Goal: Transaction & Acquisition: Purchase product/service

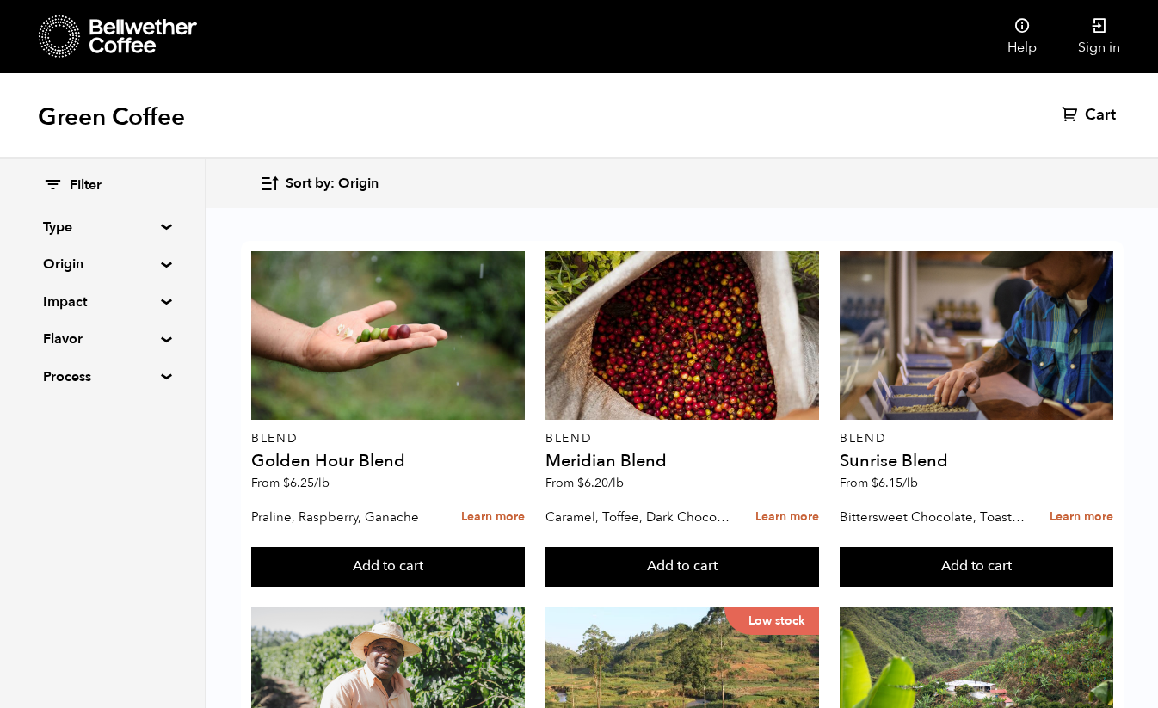
click at [156, 231] on div "Filter Type Blend Single Origin Decaf Seasonal Year Round Origin Blend Brazil B…" at bounding box center [102, 281] width 205 height 245
click at [163, 220] on div "Filter Type Blend Single Origin Decaf Seasonal Year Round Origin Blend Brazil B…" at bounding box center [102, 281] width 205 height 245
click at [162, 225] on summary "Type" at bounding box center [102, 227] width 119 height 21
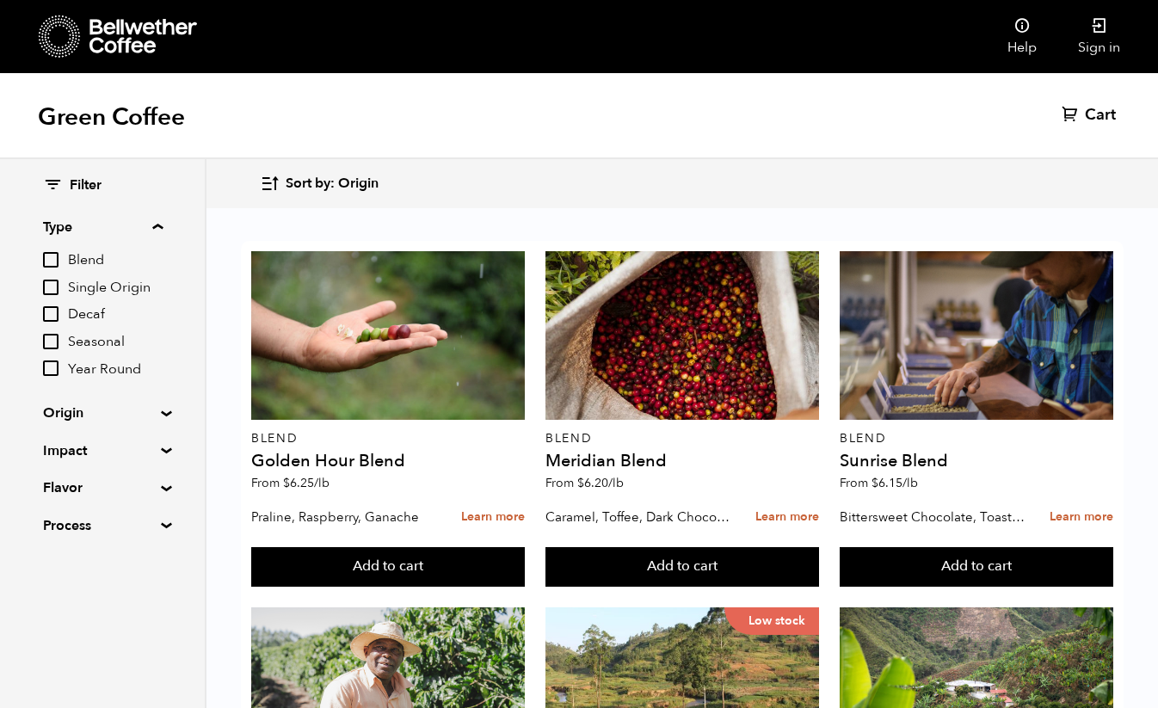
click at [54, 312] on input "Decaf" at bounding box center [50, 313] width 15 height 15
checkbox input "true"
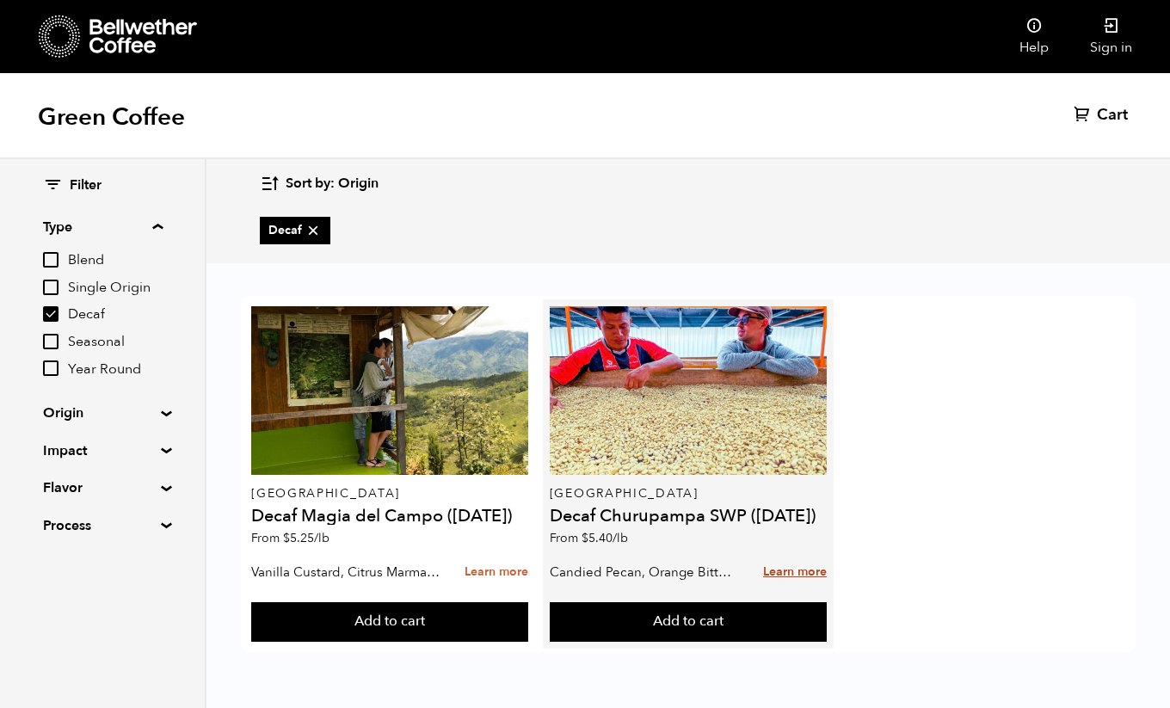
click at [804, 572] on link "Learn more" at bounding box center [795, 572] width 64 height 37
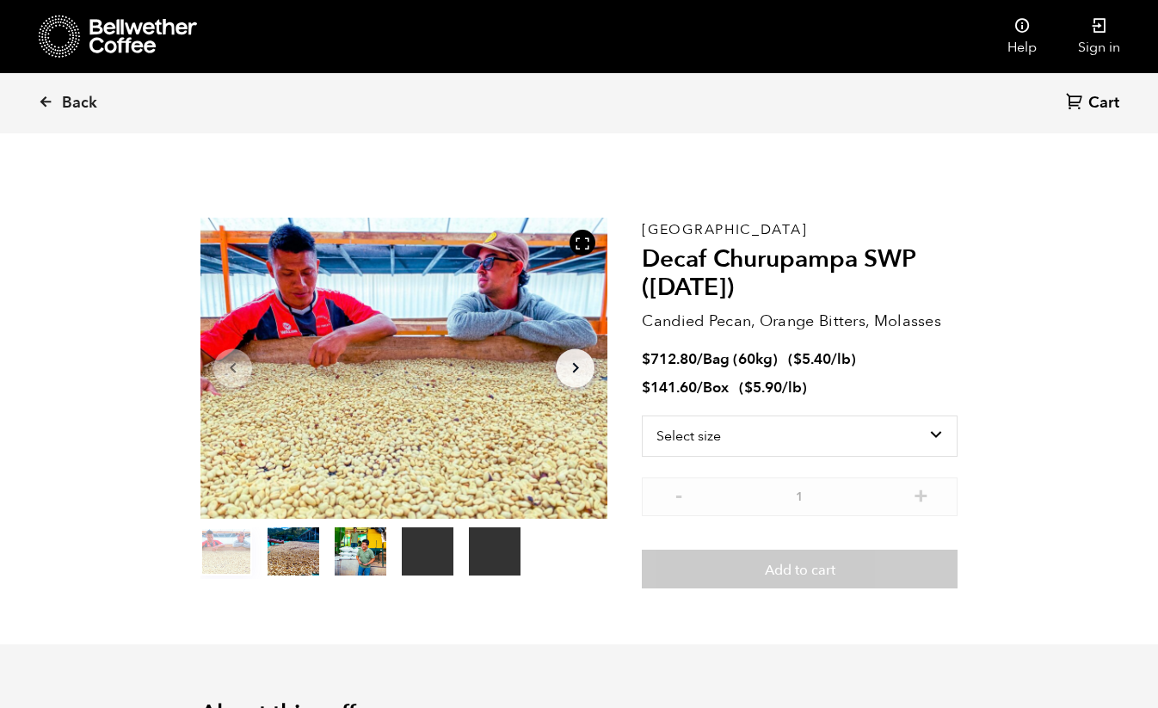
scroll to position [749, 737]
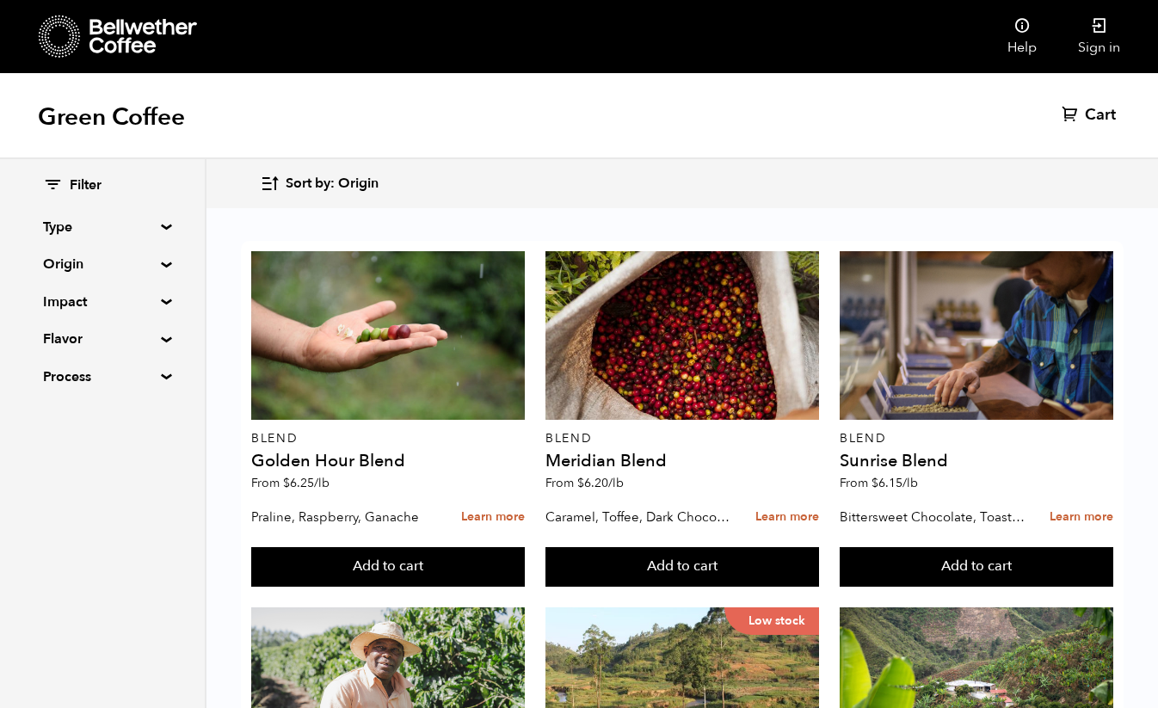
click at [154, 298] on summary "Impact" at bounding box center [102, 302] width 119 height 21
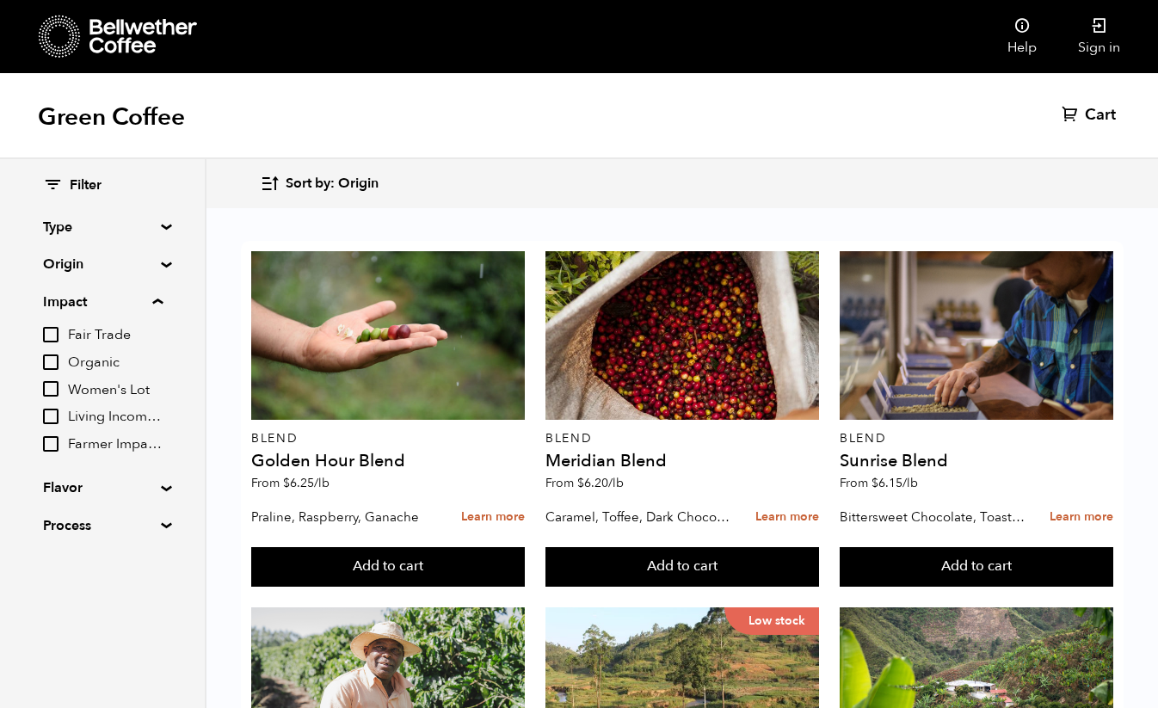
click at [52, 361] on input "Organic" at bounding box center [50, 362] width 15 height 15
checkbox input "true"
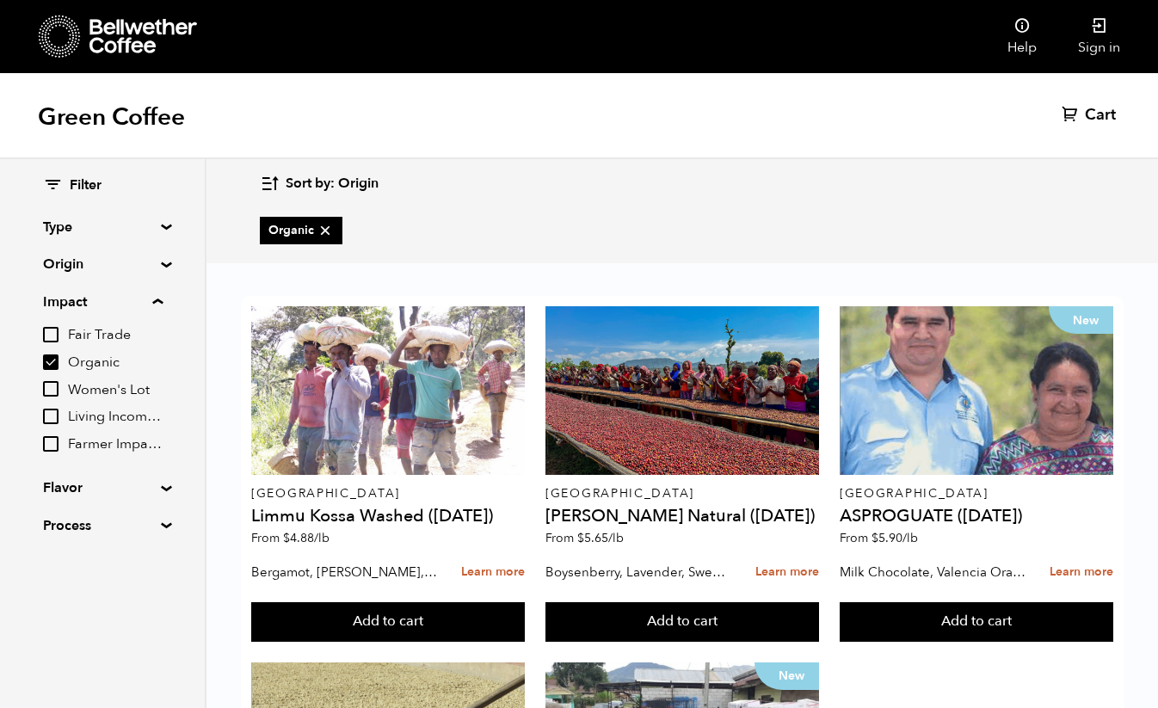
click at [51, 336] on input "Fair Trade" at bounding box center [50, 334] width 15 height 15
checkbox input "true"
click at [57, 385] on input "Women's Lot" at bounding box center [50, 388] width 15 height 15
checkbox input "true"
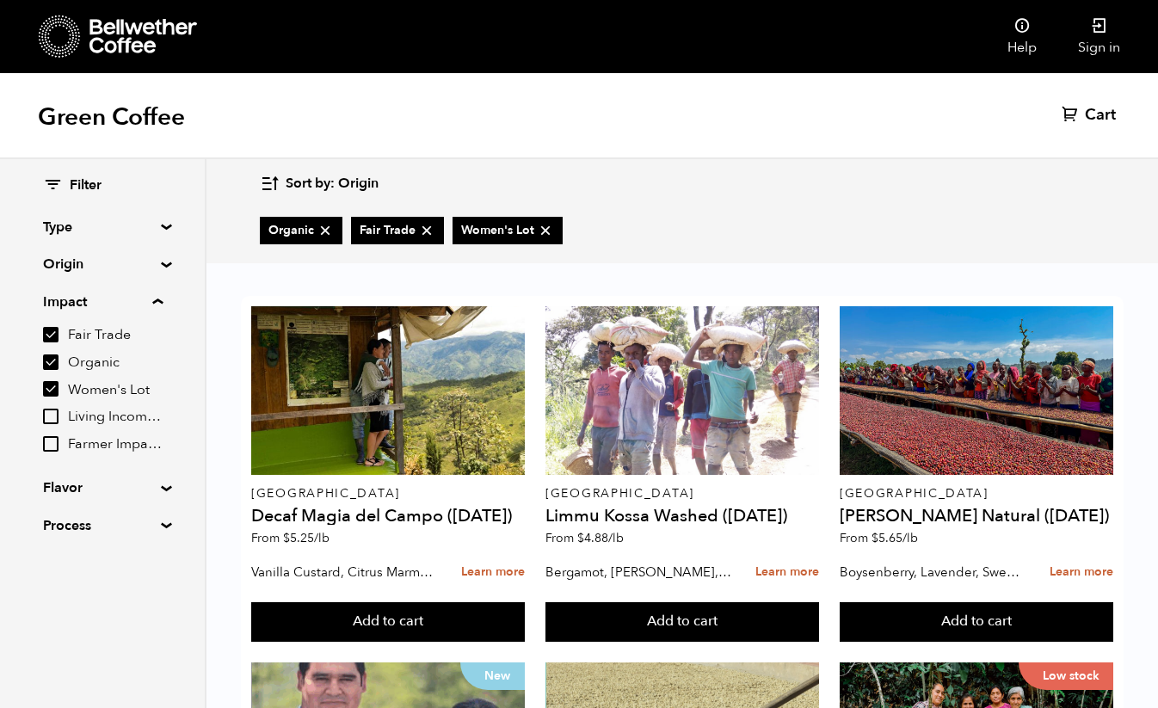
click at [58, 414] on input "Living Income Pricing" at bounding box center [50, 416] width 15 height 15
checkbox input "true"
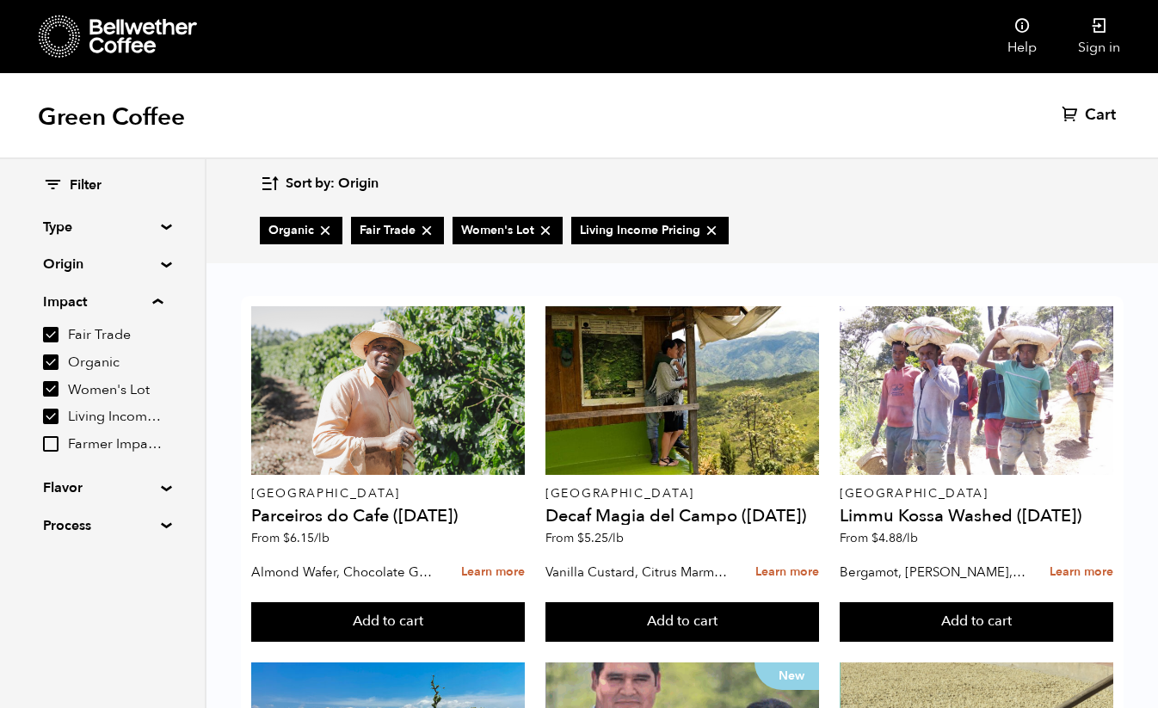
click at [57, 438] on input "Farmer Impact Fund" at bounding box center [50, 443] width 15 height 15
checkbox input "true"
click at [158, 494] on div "Filter Type Blend Single Origin Decaf Seasonal Year Round Origin Blend Brazil B…" at bounding box center [102, 356] width 205 height 394
click at [154, 490] on summary "Flavor" at bounding box center [102, 488] width 119 height 21
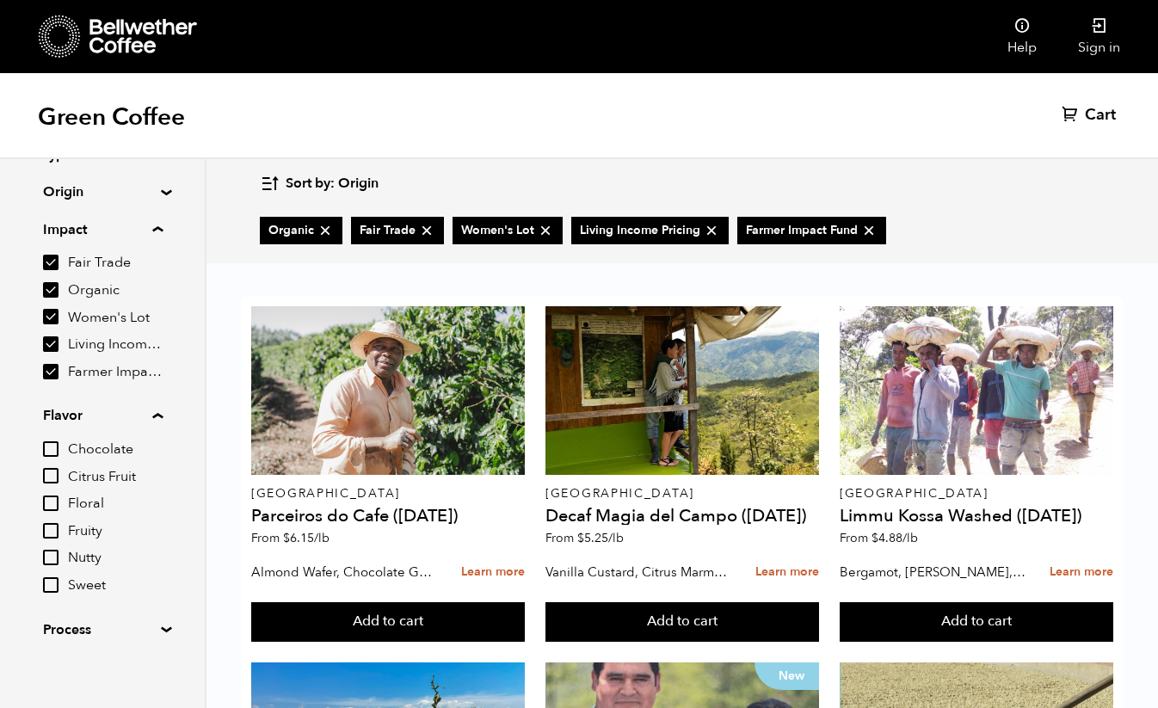
click at [135, 620] on summary "Process" at bounding box center [102, 630] width 119 height 21
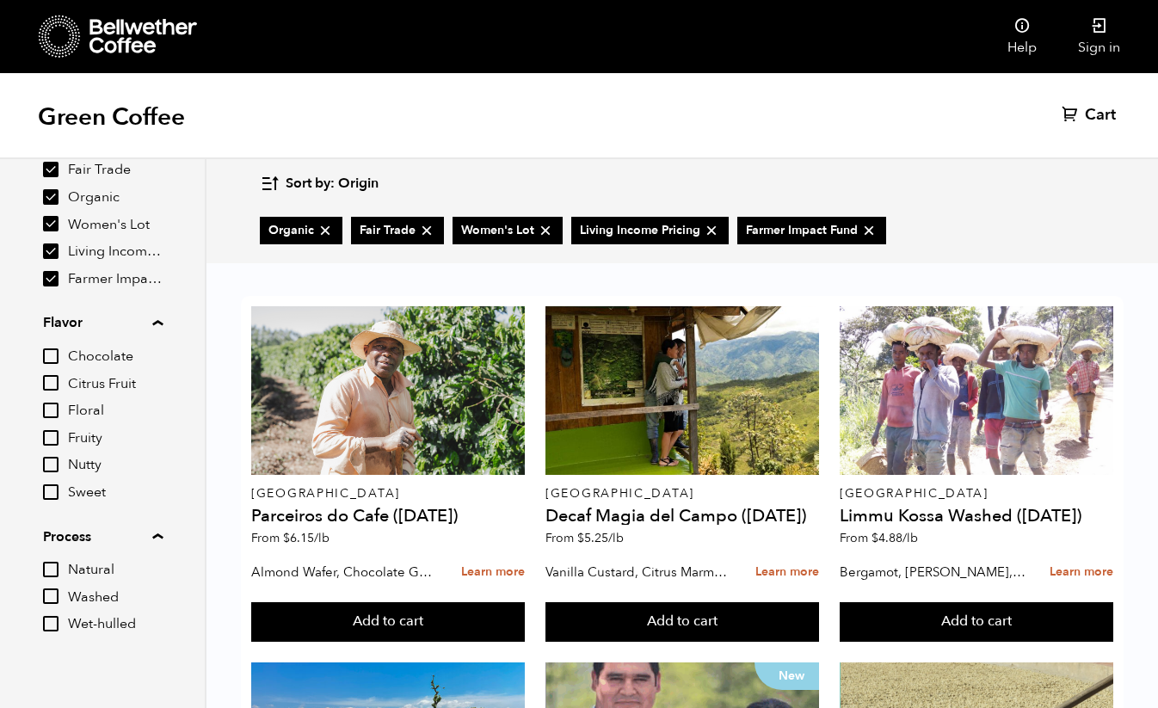
click at [59, 616] on input "Wet-hulled" at bounding box center [50, 623] width 15 height 15
checkbox input "true"
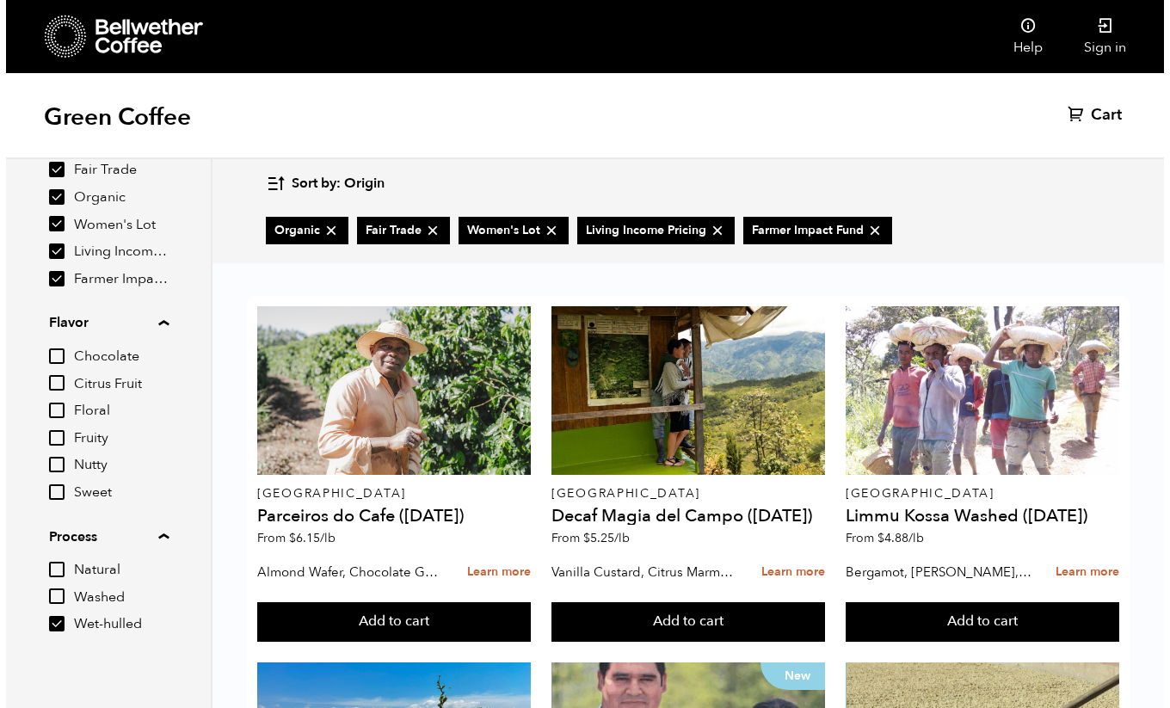
scroll to position [0, 0]
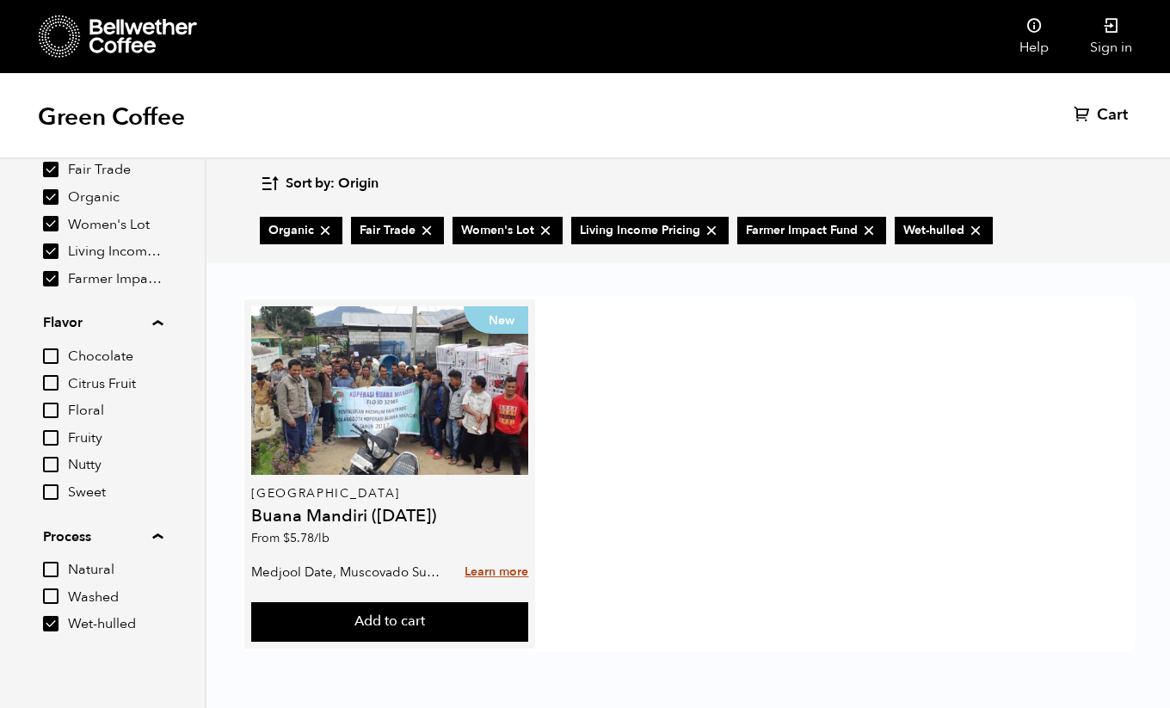
click at [490, 568] on link "Learn more" at bounding box center [497, 572] width 64 height 37
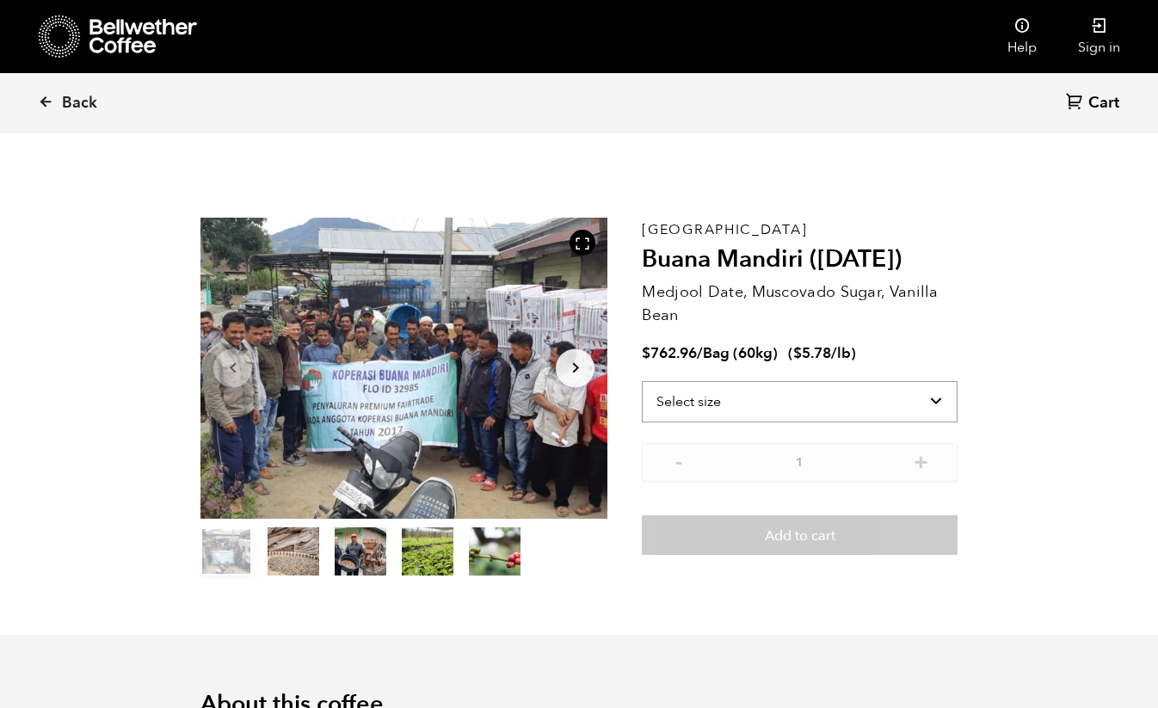
select select "bag-3"
